Goal: Transaction & Acquisition: Book appointment/travel/reservation

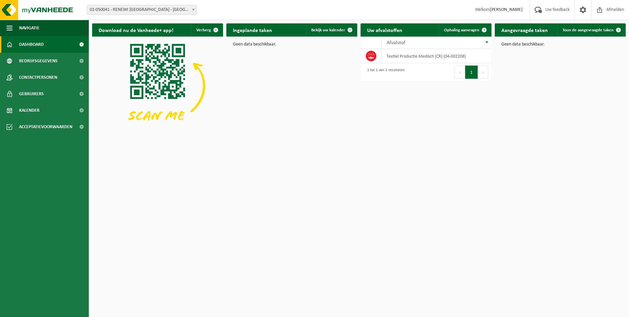
click at [505, 13] on span "Welkom ALEX MORANA" at bounding box center [499, 9] width 61 height 19
click at [505, 9] on strong "[PERSON_NAME]" at bounding box center [506, 9] width 33 height 5
click at [608, 11] on span "Afmelden" at bounding box center [615, 9] width 21 height 19
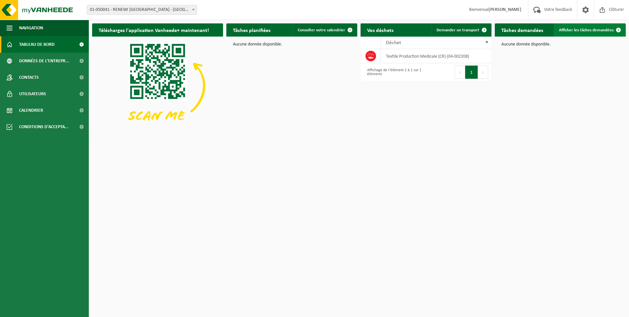
click at [587, 31] on span "Afficher les tâches demandées" at bounding box center [586, 30] width 55 height 4
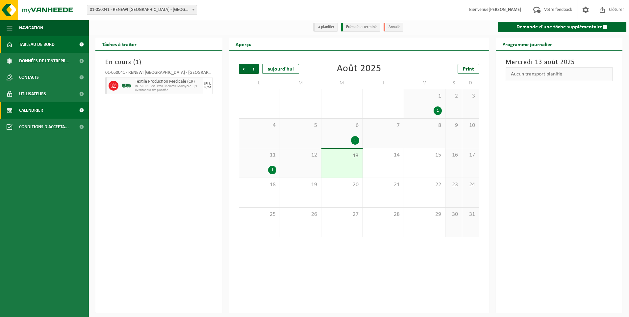
click at [39, 43] on span "Tableau de bord" at bounding box center [37, 44] width 36 height 16
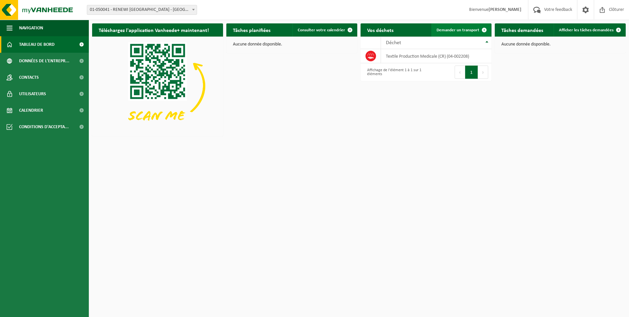
click at [456, 30] on span "Demander un transport" at bounding box center [458, 30] width 43 height 4
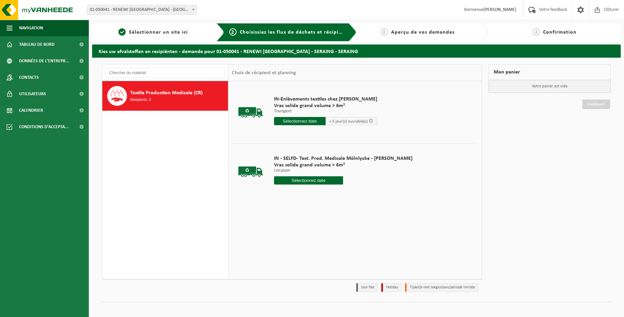
click at [316, 181] on input "text" at bounding box center [308, 180] width 69 height 8
click at [279, 250] on div "18" at bounding box center [280, 249] width 12 height 11
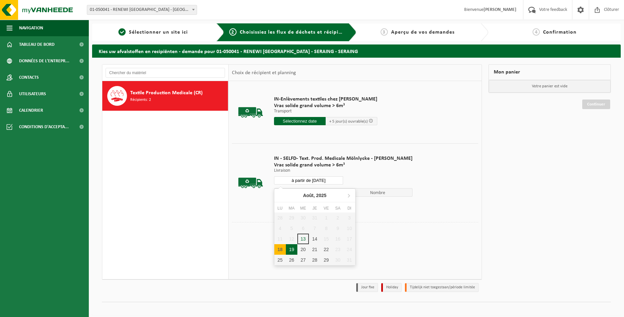
click at [313, 179] on input "à partir de 2025-08-18" at bounding box center [308, 180] width 69 height 8
click at [304, 249] on div "20" at bounding box center [303, 249] width 12 height 11
click at [300, 205] on button "Dans le panier" at bounding box center [292, 205] width 35 height 11
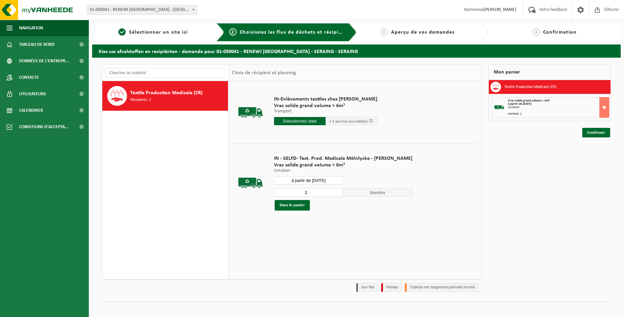
click at [318, 181] on input "à partir de [DATE]" at bounding box center [308, 180] width 69 height 8
click at [326, 249] on div "22" at bounding box center [326, 249] width 12 height 11
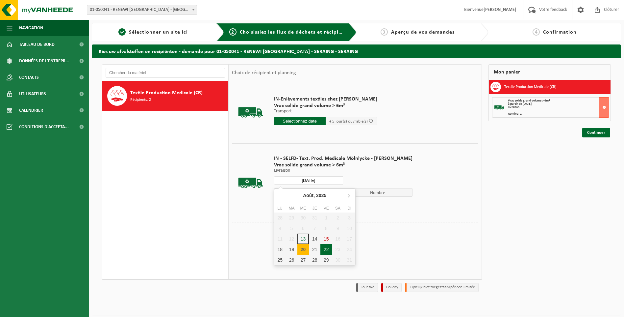
type input "à partir de [DATE]"
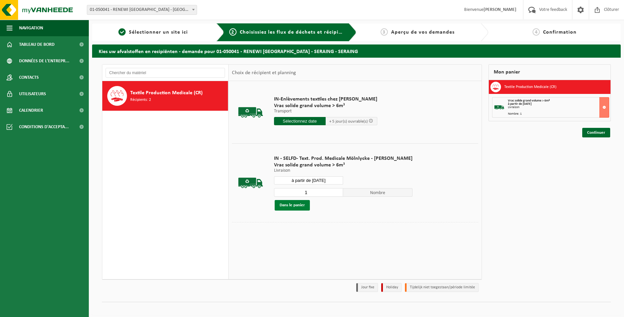
click at [297, 203] on button "Dans le panier" at bounding box center [292, 205] width 35 height 11
click at [594, 157] on link "Continuer" at bounding box center [596, 156] width 28 height 10
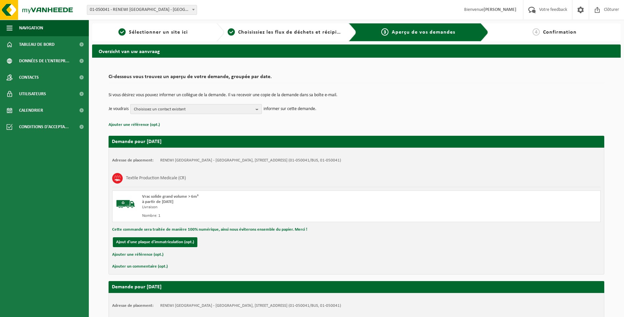
click at [207, 109] on span "Choisissez un contact existant" at bounding box center [193, 109] width 119 height 10
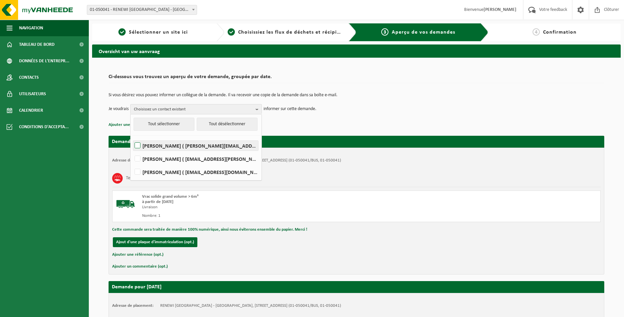
click at [138, 145] on label "[PERSON_NAME] ( [PERSON_NAME][EMAIL_ADDRESS][DOMAIN_NAME] )" at bounding box center [195, 145] width 125 height 10
click at [132, 137] on input "[PERSON_NAME] ( [PERSON_NAME][EMAIL_ADDRESS][DOMAIN_NAME] )" at bounding box center [132, 137] width 0 height 0
checkbox input "true"
click at [138, 159] on label "[PERSON_NAME] ( [EMAIL_ADDRESS][PERSON_NAME][DOMAIN_NAME] )" at bounding box center [195, 159] width 125 height 10
click at [132, 150] on input "[PERSON_NAME] ( [EMAIL_ADDRESS][PERSON_NAME][DOMAIN_NAME] )" at bounding box center [132, 150] width 0 height 0
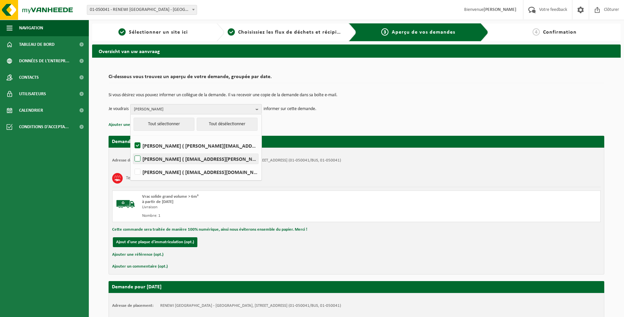
checkbox input "true"
click at [139, 172] on label "[PERSON_NAME] ( [EMAIL_ADDRESS][DOMAIN_NAME] )" at bounding box center [195, 172] width 125 height 10
click at [132, 164] on input "[PERSON_NAME] ( [EMAIL_ADDRESS][DOMAIN_NAME] )" at bounding box center [132, 163] width 0 height 0
checkbox input "true"
click at [349, 178] on div "Textile Production Medicale (CR)" at bounding box center [356, 177] width 489 height 17
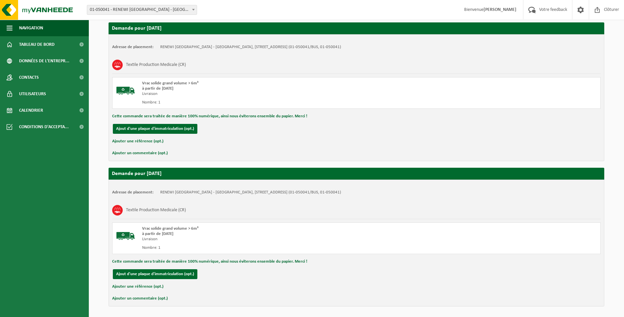
scroll to position [136, 0]
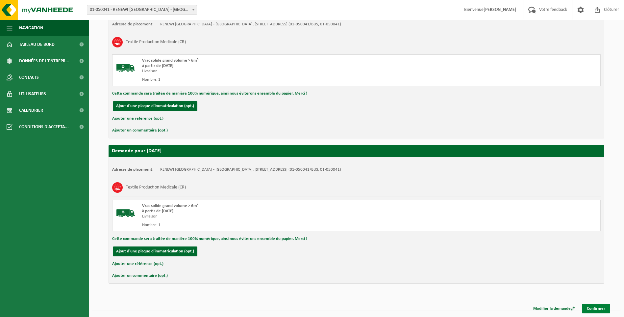
click at [596, 309] on link "Confirmer" at bounding box center [596, 308] width 28 height 10
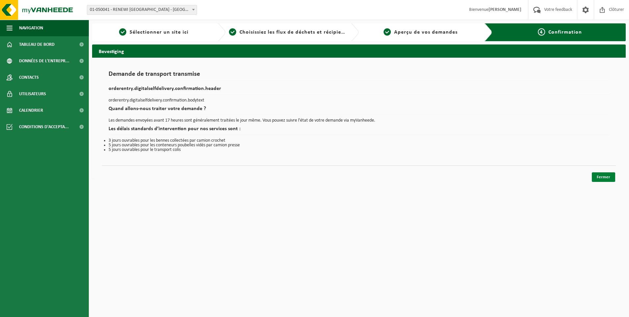
click at [600, 177] on link "Fermer" at bounding box center [603, 177] width 23 height 10
